Goal: Information Seeking & Learning: Learn about a topic

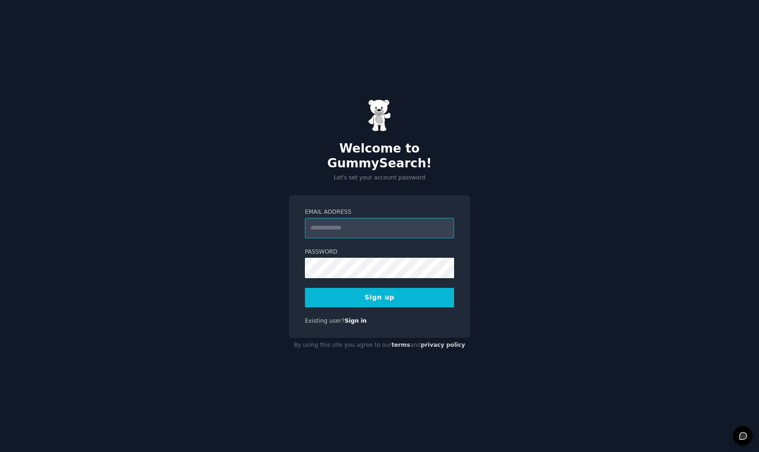
click at [377, 223] on input "Email Address" at bounding box center [379, 228] width 149 height 20
type input "**********"
click at [372, 293] on button "Sign up" at bounding box center [379, 297] width 149 height 19
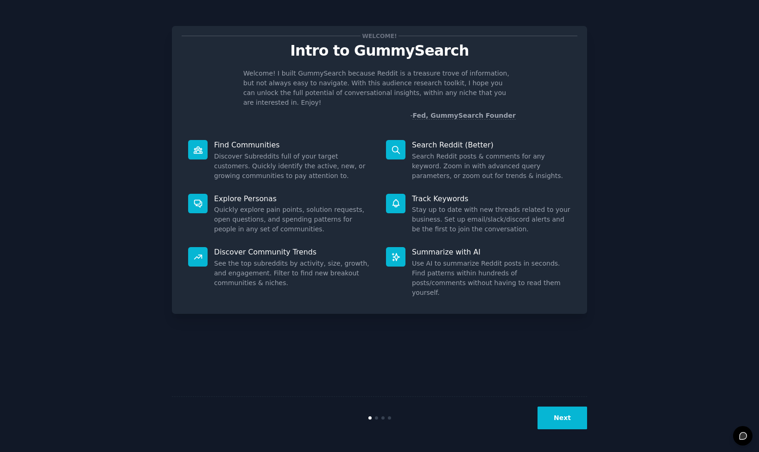
click at [559, 421] on button "Next" at bounding box center [563, 417] width 50 height 23
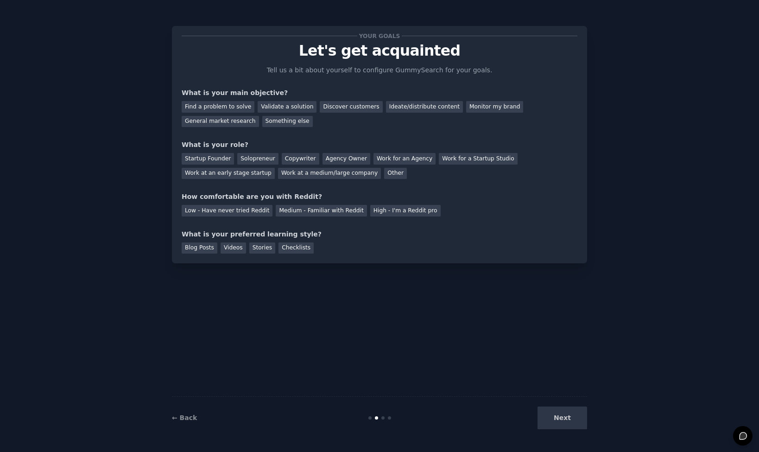
click at [559, 421] on div "Next" at bounding box center [518, 417] width 139 height 23
click at [217, 158] on div "Startup Founder" at bounding box center [208, 159] width 52 height 12
click at [324, 208] on div "Medium - Familiar with Reddit" at bounding box center [321, 211] width 91 height 12
click at [214, 250] on div "Blog Posts" at bounding box center [200, 248] width 36 height 12
click at [242, 250] on div "Videos" at bounding box center [233, 248] width 25 height 12
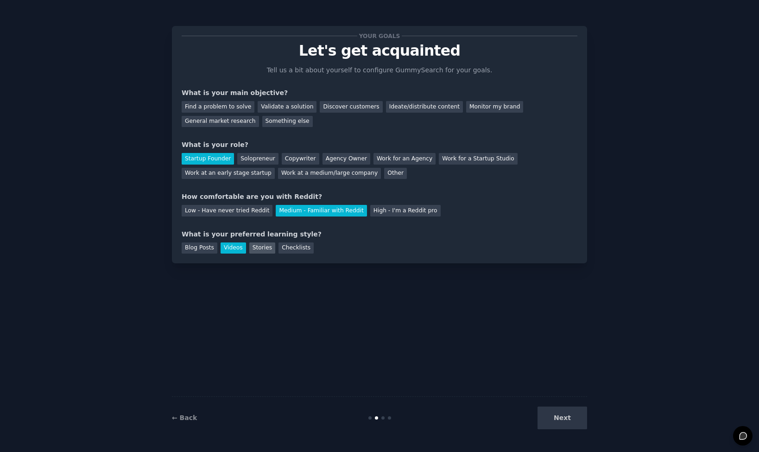
click at [260, 250] on div "Stories" at bounding box center [262, 248] width 26 height 12
click at [196, 249] on div "Blog Posts" at bounding box center [200, 248] width 36 height 12
click at [242, 110] on div "Find a problem to solve" at bounding box center [218, 107] width 73 height 12
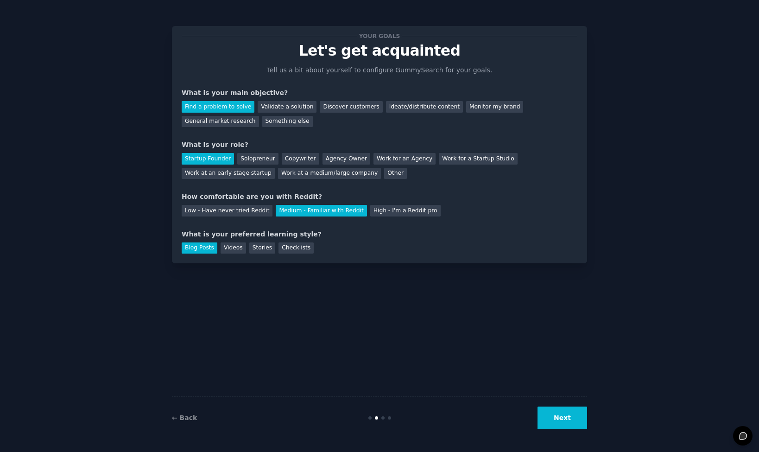
click at [557, 414] on button "Next" at bounding box center [563, 417] width 50 height 23
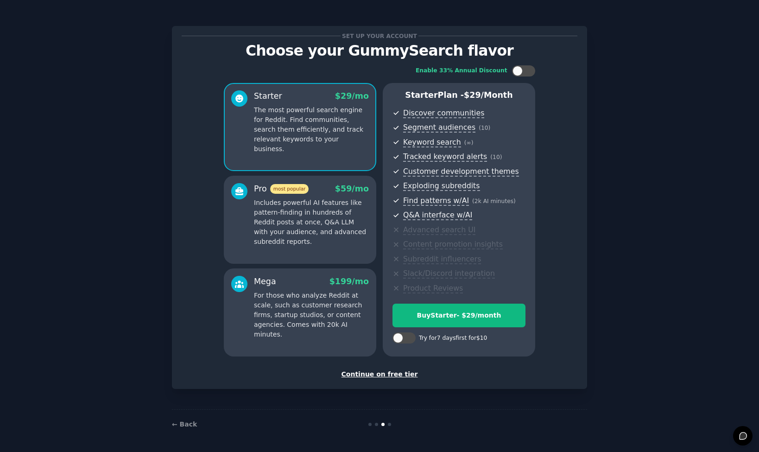
click at [386, 374] on div "Continue on free tier" at bounding box center [380, 374] width 396 height 10
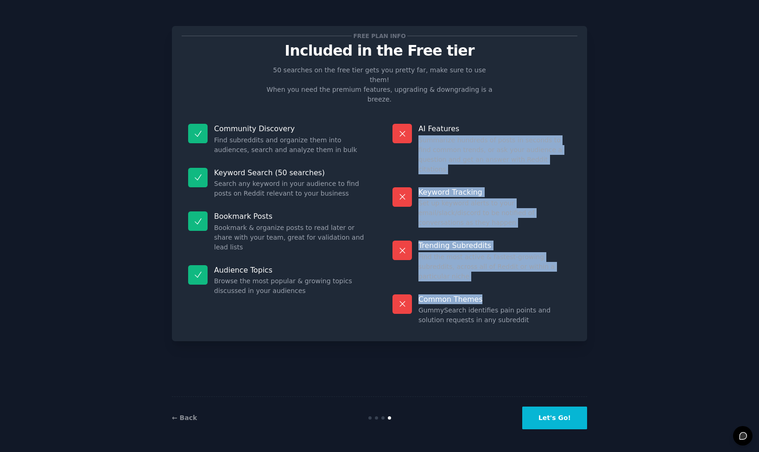
drag, startPoint x: 492, startPoint y: 114, endPoint x: 515, endPoint y: 254, distance: 141.5
click at [515, 254] on dl "AI Features Summarize hundreds of posts in seconds to find common trends, or as…" at bounding box center [481, 224] width 191 height 214
click at [515, 294] on p "Common Themes" at bounding box center [495, 299] width 152 height 10
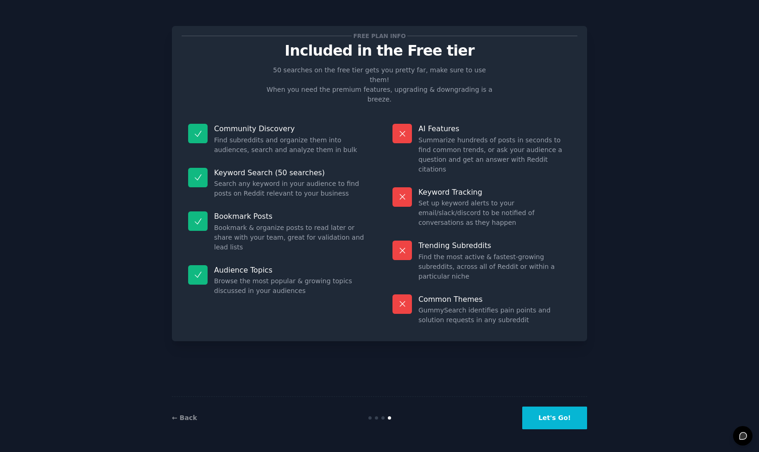
click at [561, 415] on button "Let's Go!" at bounding box center [554, 417] width 65 height 23
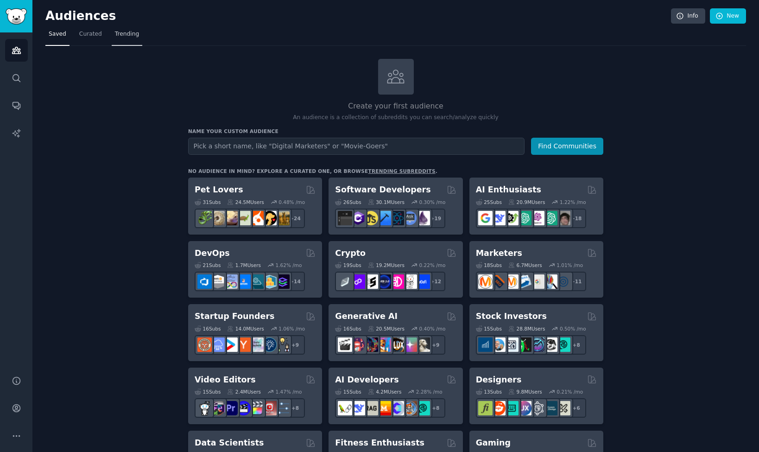
click at [122, 35] on span "Trending" at bounding box center [127, 34] width 24 height 8
click at [91, 40] on link "Curated" at bounding box center [90, 36] width 29 height 19
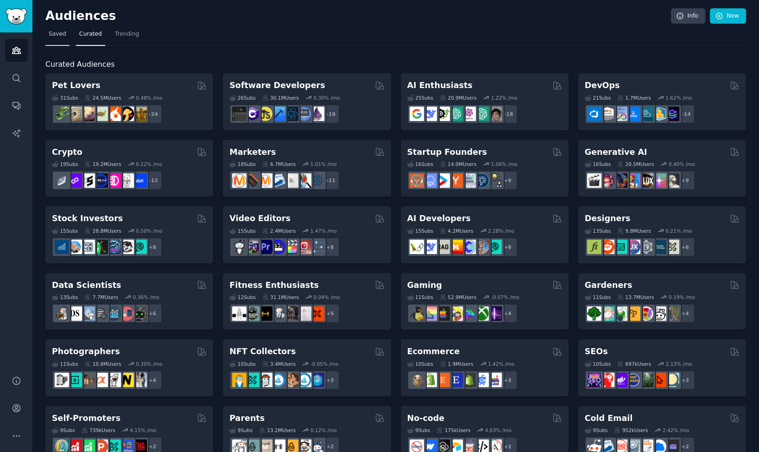
click at [57, 40] on link "Saved" at bounding box center [57, 36] width 24 height 19
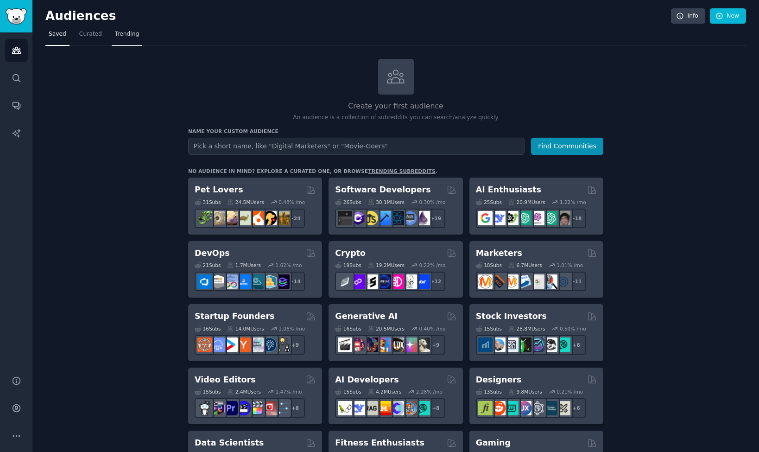
click at [120, 33] on span "Trending" at bounding box center [127, 34] width 24 height 8
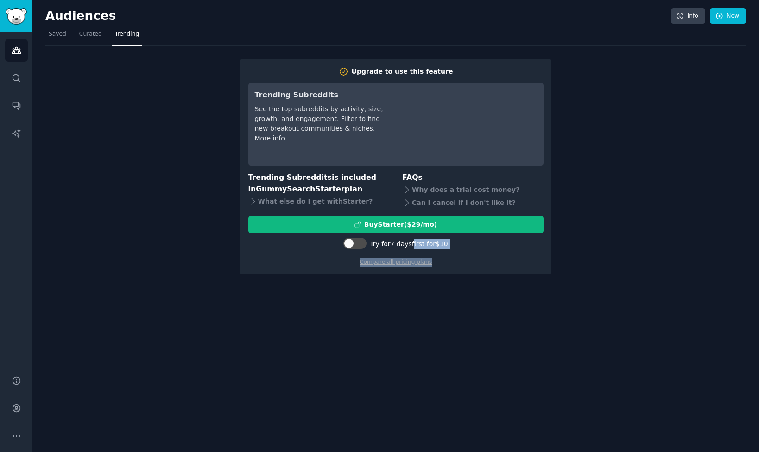
drag, startPoint x: 414, startPoint y: 244, endPoint x: 470, endPoint y: 260, distance: 58.8
click at [471, 260] on div "Buy Starter ($ 29 /mo ) Try for 7 days first for $10 Compare all pricing plans" at bounding box center [395, 241] width 295 height 51
click at [470, 260] on div "Compare all pricing plans" at bounding box center [395, 259] width 295 height 15
